Goal: Register for event/course

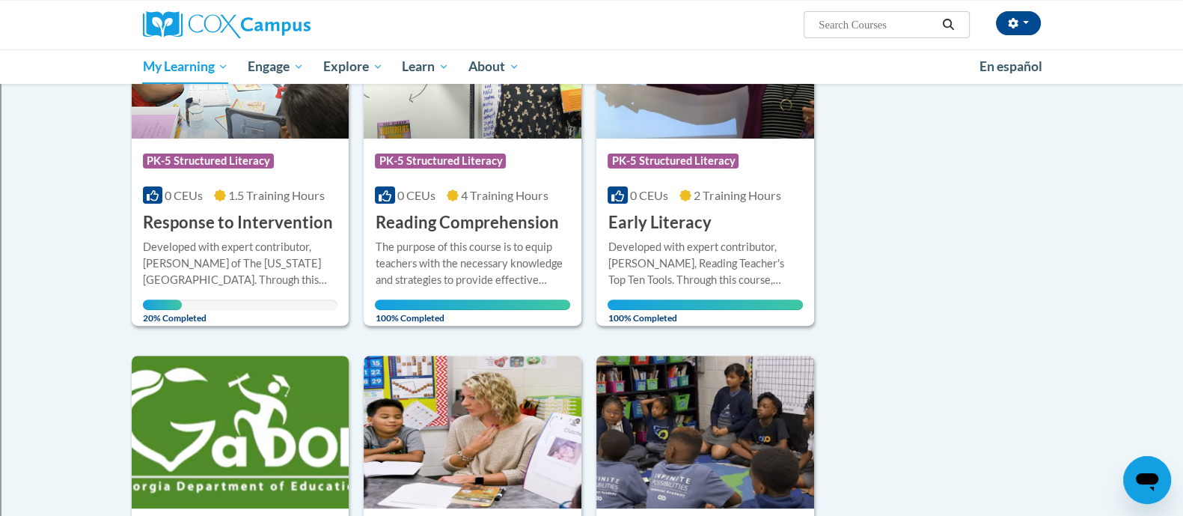
scroll to position [665, 0]
click at [252, 201] on span "1.5 Training Hours" at bounding box center [276, 195] width 97 height 14
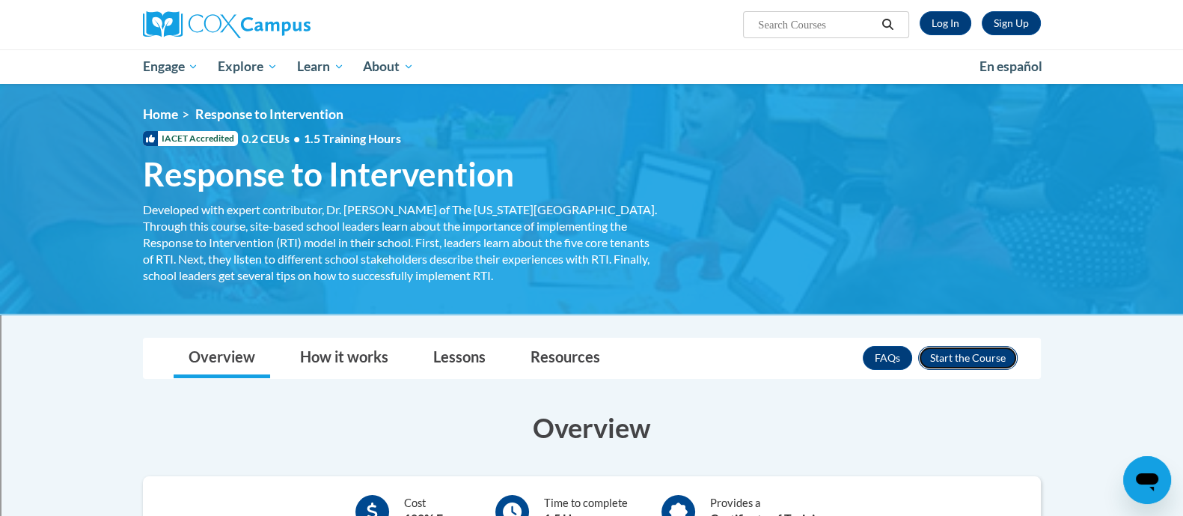
click at [958, 366] on button "Enroll" at bounding box center [968, 358] width 100 height 24
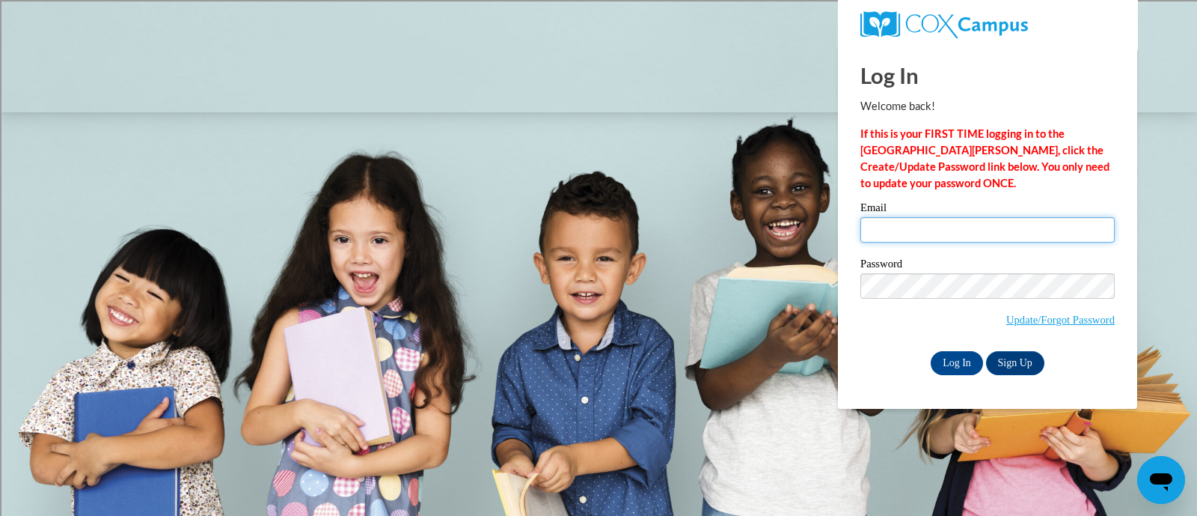
type input "[PERSON_NAME][EMAIL_ADDRESS][PERSON_NAME][DOMAIN_NAME]"
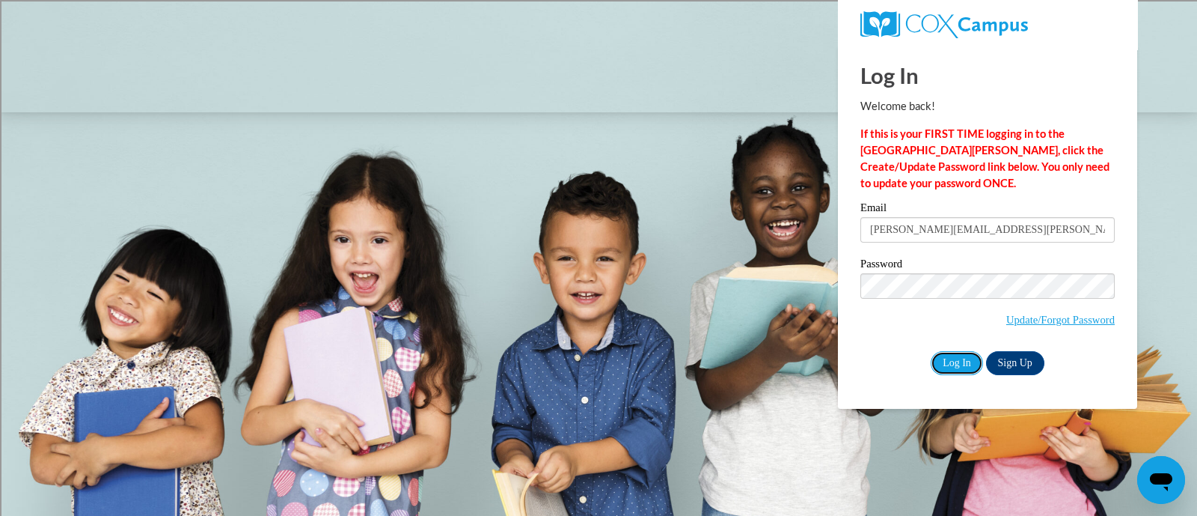
click at [958, 366] on input "Log In" at bounding box center [957, 363] width 52 height 24
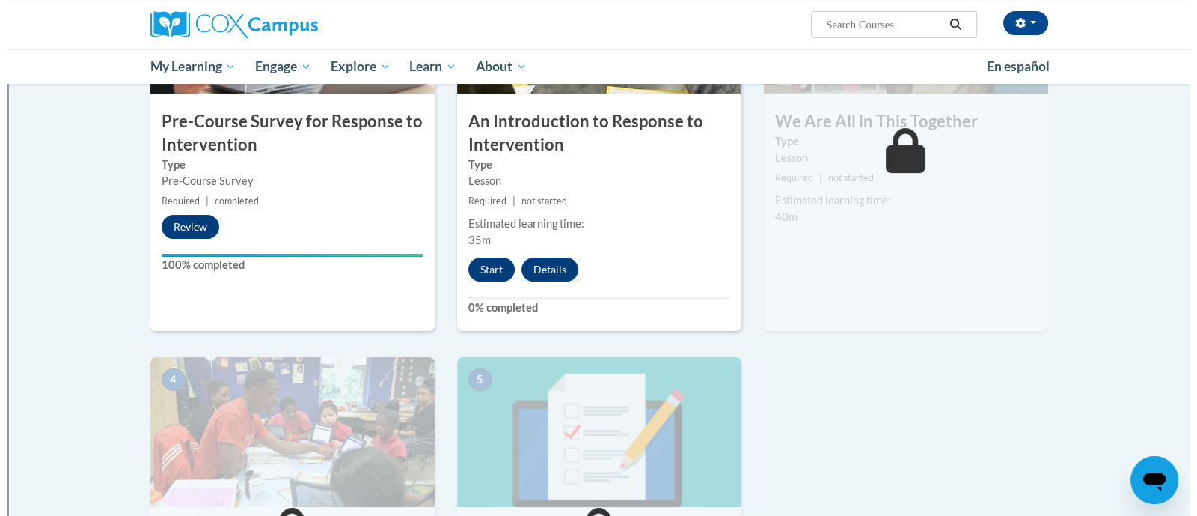
scroll to position [443, 0]
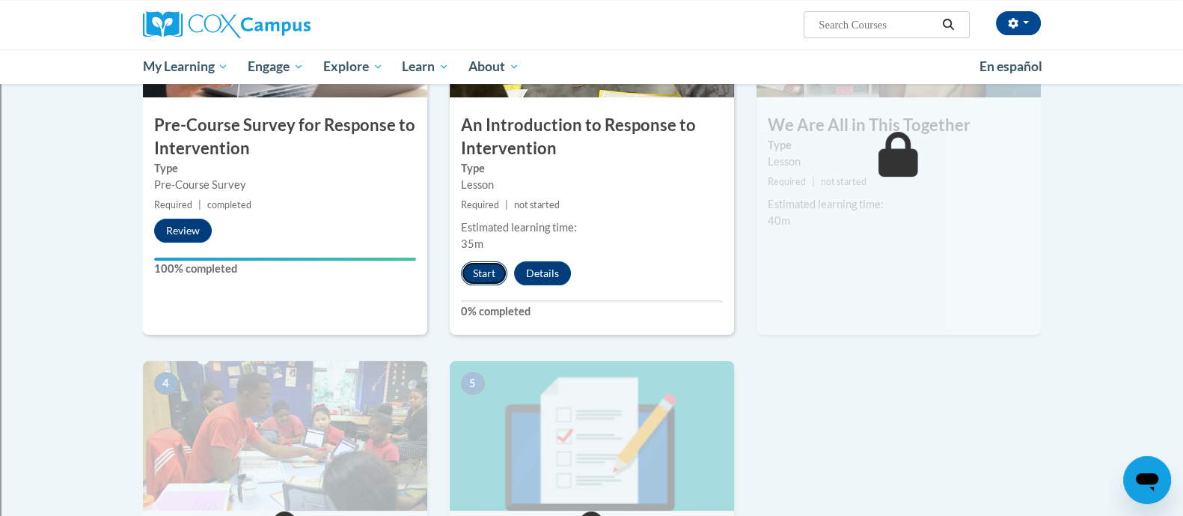
click at [483, 267] on button "Start" at bounding box center [484, 273] width 46 height 24
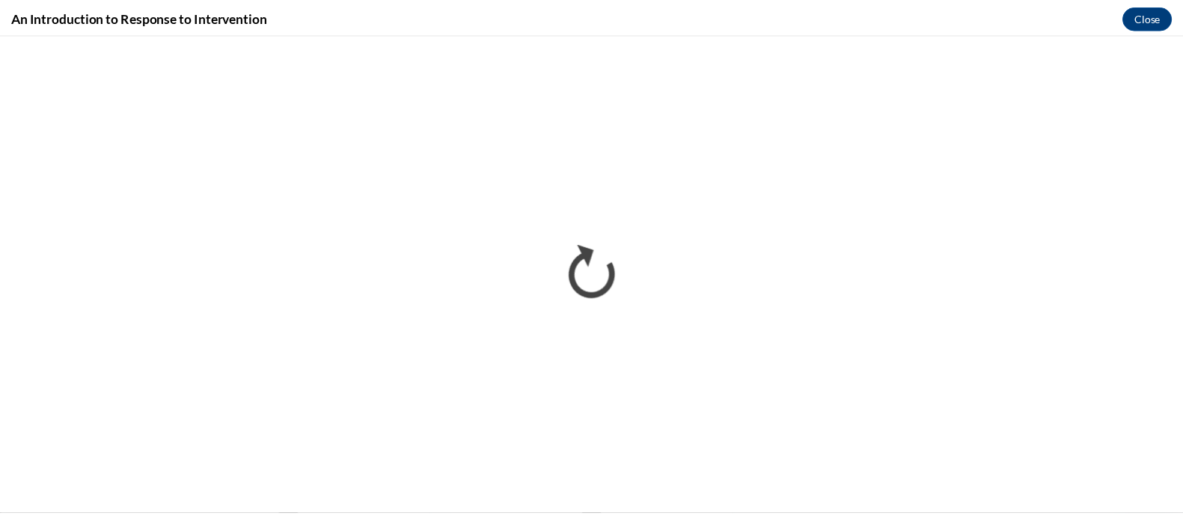
scroll to position [0, 0]
